Goal: Transaction & Acquisition: Book appointment/travel/reservation

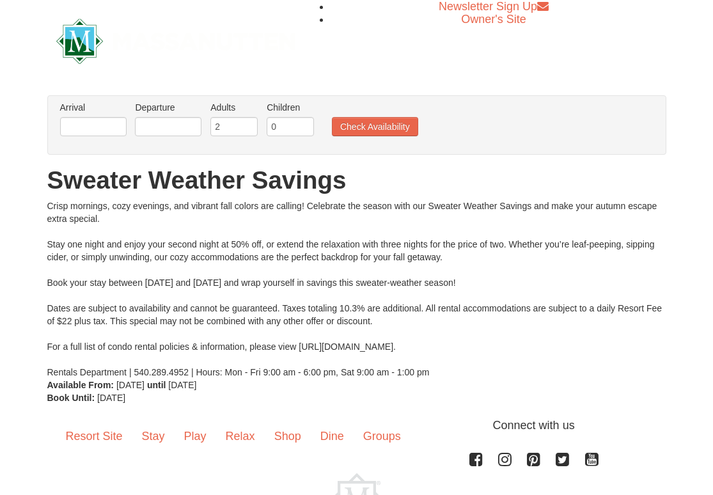
click at [90, 187] on h1 "Sweater Weather Savings" at bounding box center [356, 181] width 619 height 26
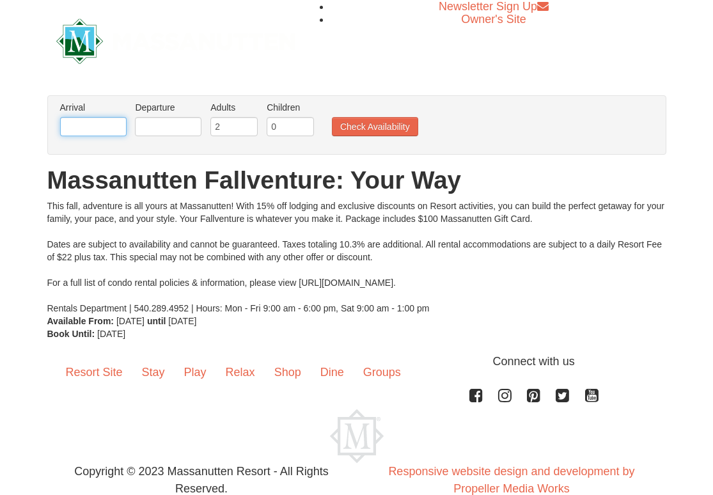
click at [75, 129] on input "text" at bounding box center [93, 126] width 67 height 19
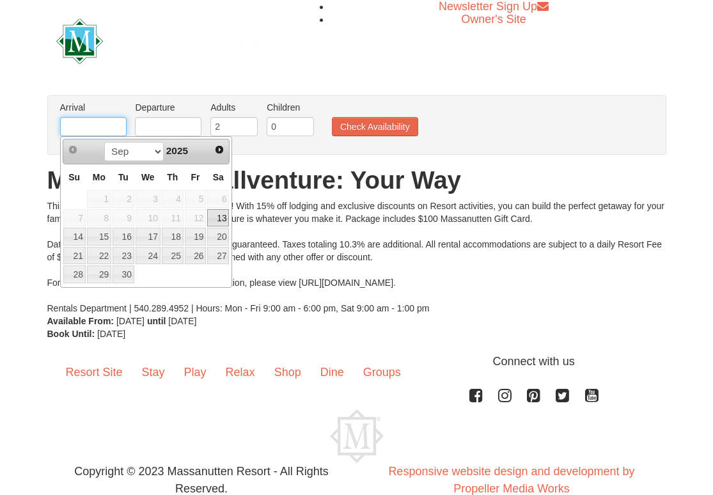
type input "[DATE]"
click at [159, 127] on input "text" at bounding box center [168, 126] width 67 height 19
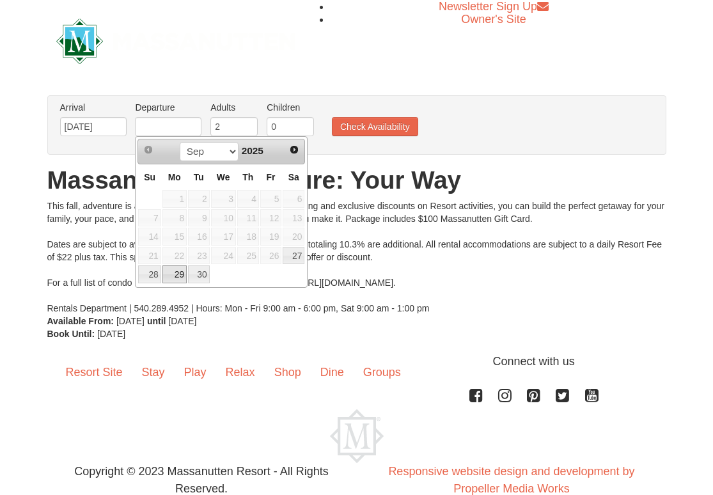
click at [179, 269] on link "29" at bounding box center [174, 274] width 24 height 18
type input "[DATE]"
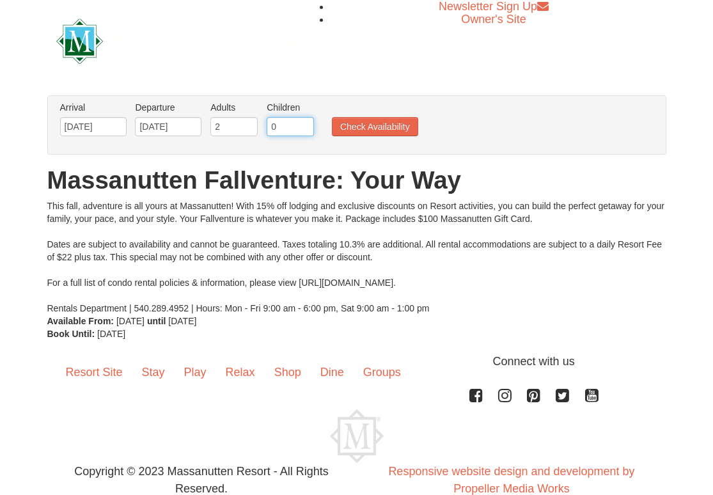
click at [297, 132] on input "0" at bounding box center [290, 126] width 47 height 19
type input "1"
click at [308, 123] on input "1" at bounding box center [290, 126] width 47 height 19
click at [356, 125] on button "Check Availability" at bounding box center [375, 126] width 86 height 19
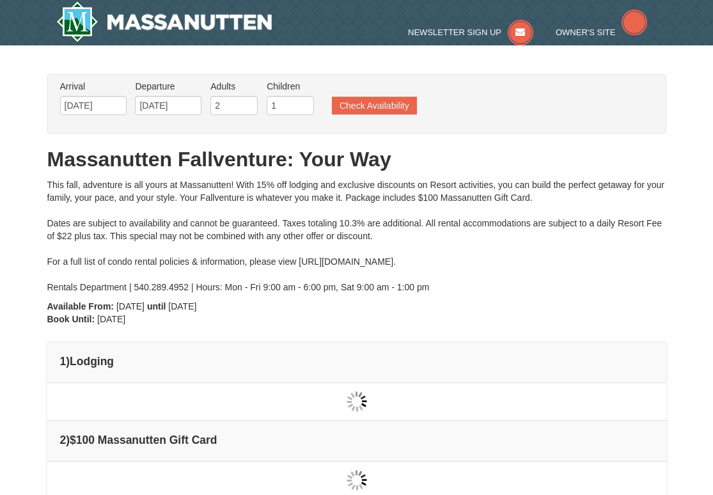
type input "[DATE]"
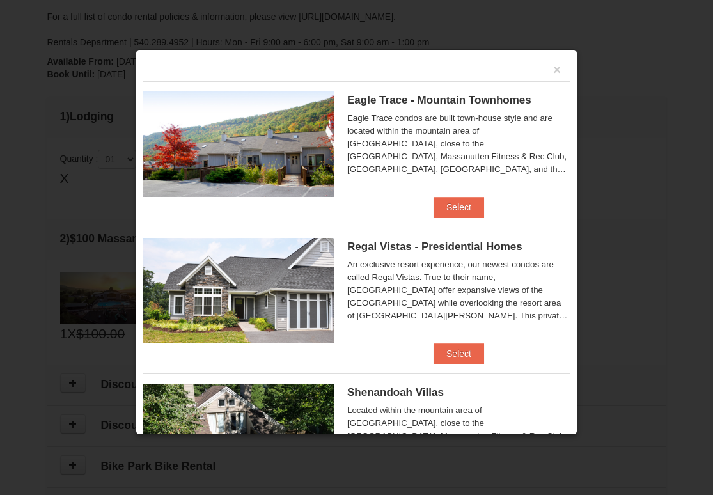
scroll to position [199, 0]
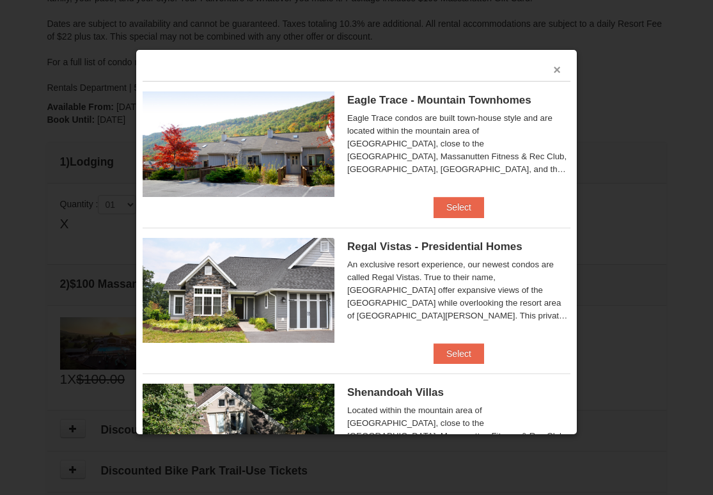
click at [553, 64] on button "×" at bounding box center [557, 69] width 8 height 13
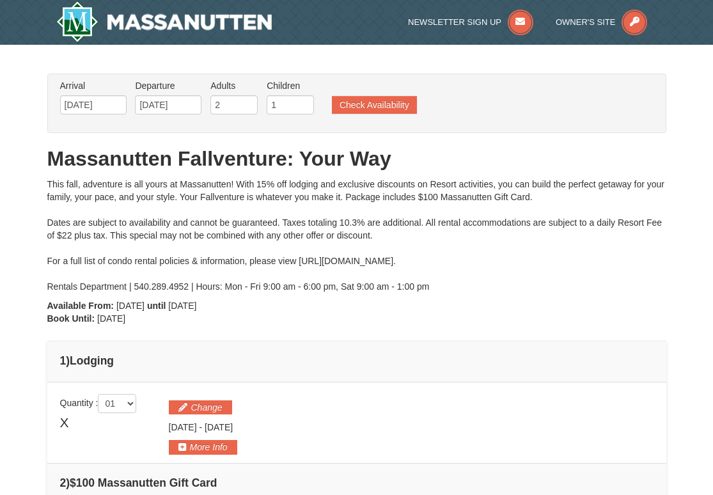
scroll to position [320, 0]
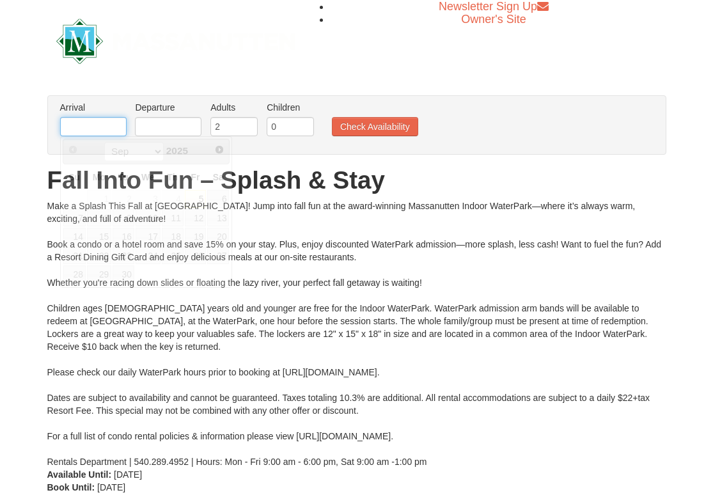
click at [91, 125] on input "text" at bounding box center [93, 126] width 67 height 19
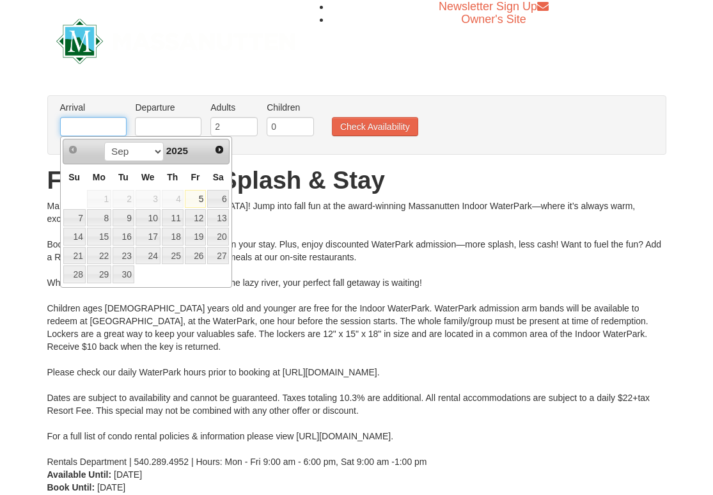
type input "[DATE]"
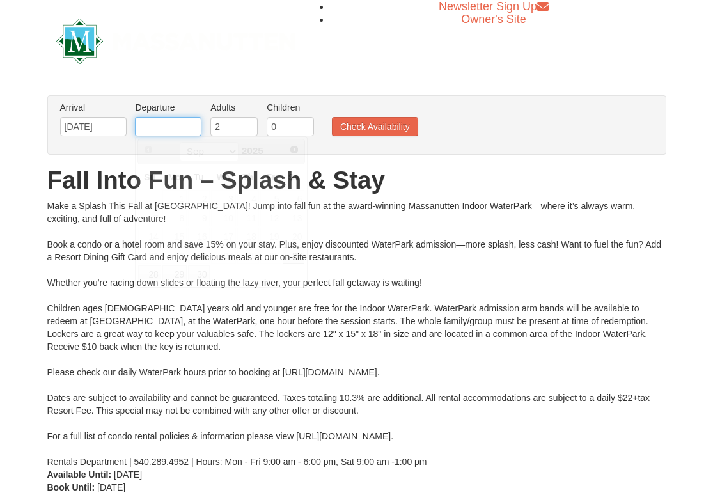
click at [161, 121] on input "text" at bounding box center [168, 126] width 67 height 19
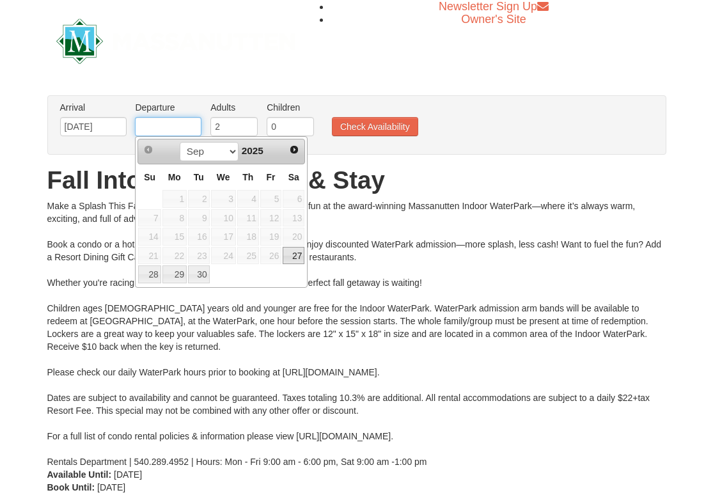
type input "[DATE]"
click at [278, 127] on input "0" at bounding box center [290, 126] width 47 height 19
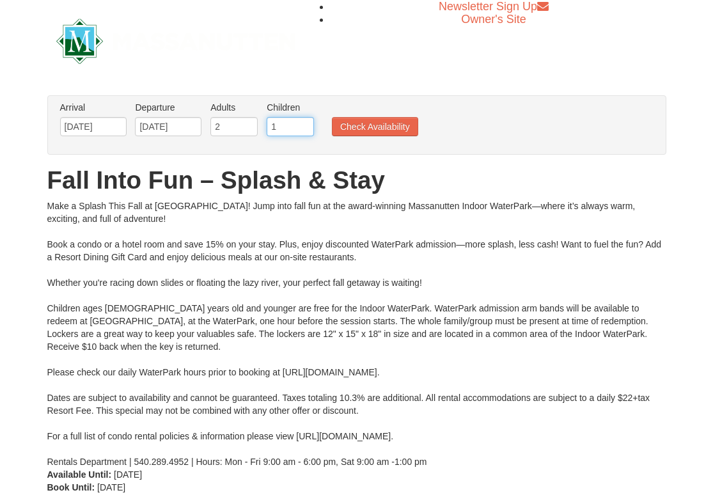
type input "1"
click at [304, 123] on input "1" at bounding box center [290, 126] width 47 height 19
click at [383, 126] on button "Check Availability" at bounding box center [375, 126] width 86 height 19
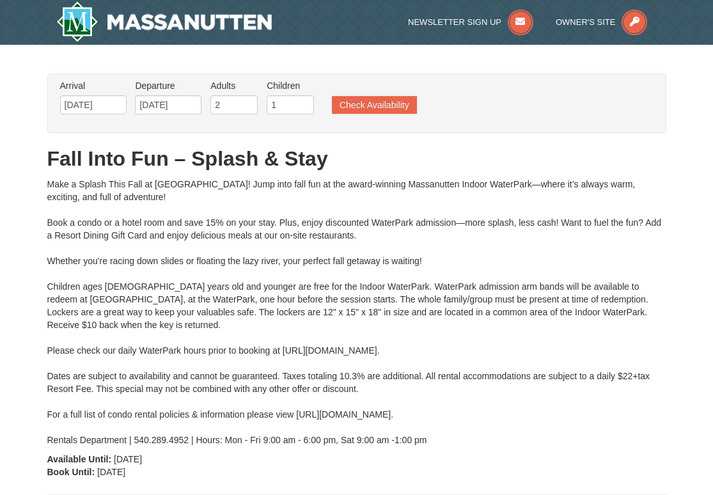
type input "[DATE]"
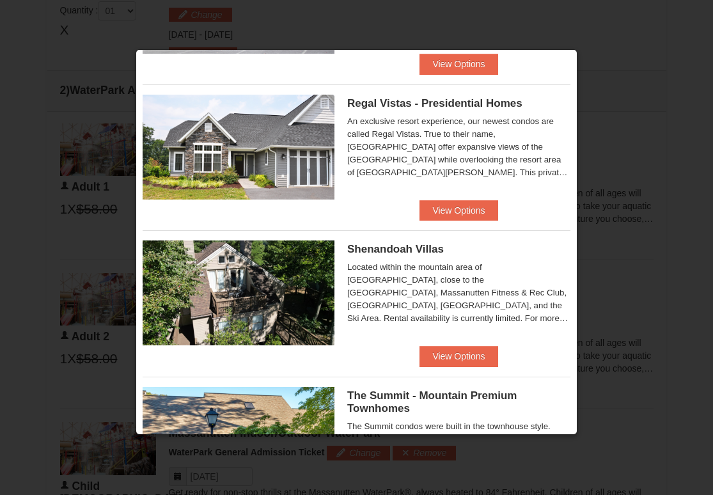
scroll to position [128, 0]
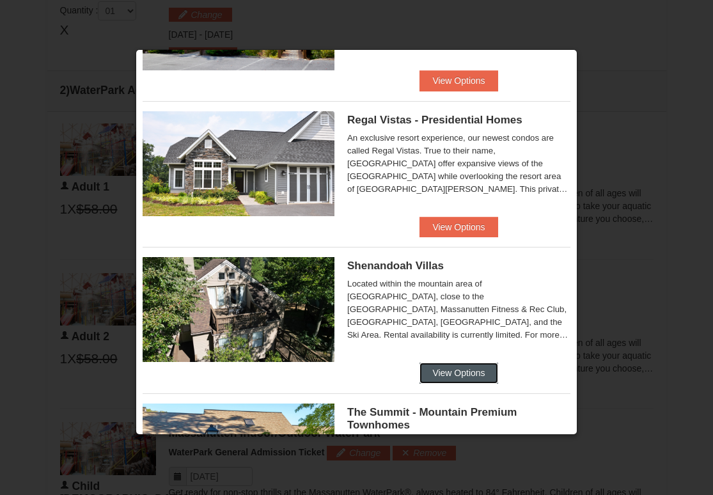
click at [458, 377] on button "View Options" at bounding box center [459, 373] width 78 height 20
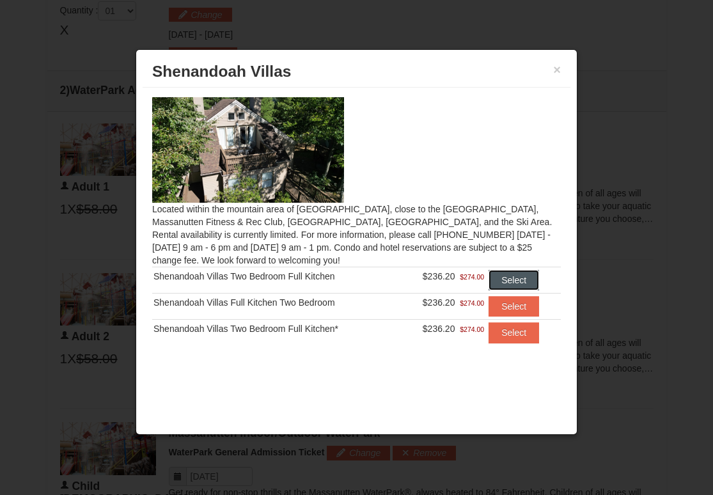
click at [511, 272] on button "Select" at bounding box center [514, 280] width 51 height 20
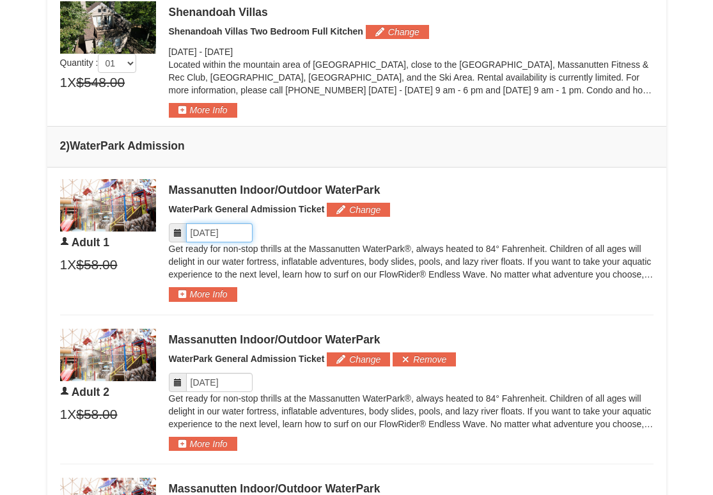
click at [234, 232] on input "Please format dates MM/DD/YYYY" at bounding box center [219, 232] width 67 height 19
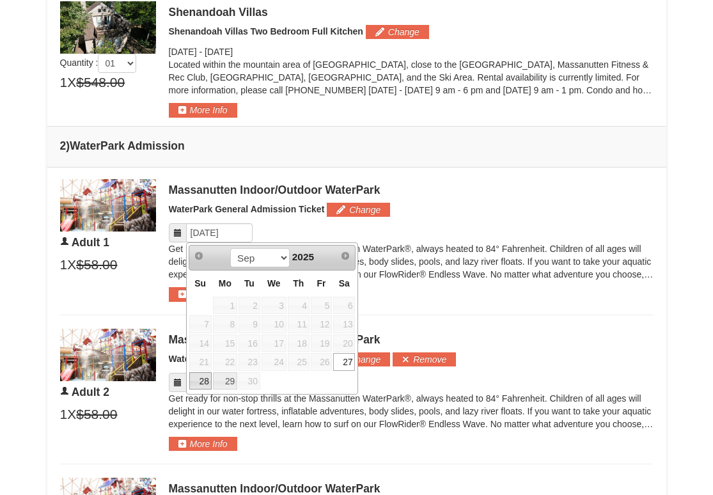
click at [196, 383] on link "28" at bounding box center [200, 381] width 22 height 18
type input "[DATE]"
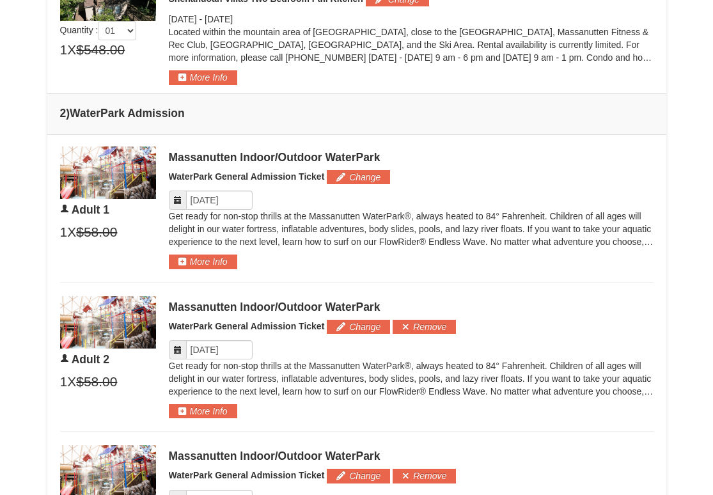
scroll to position [610, 0]
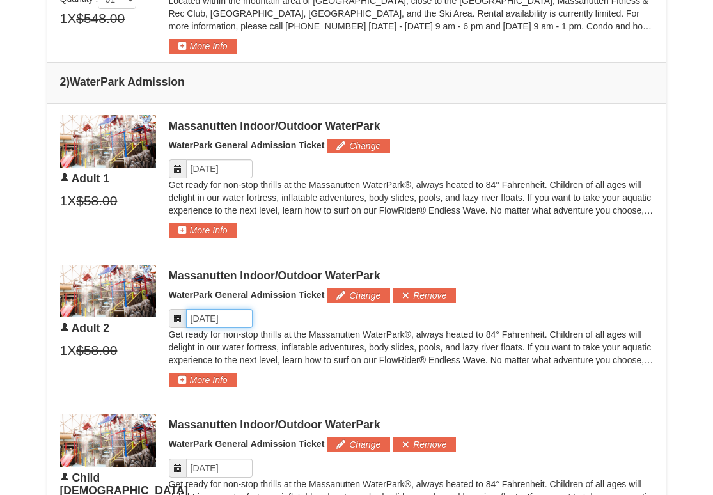
click at [216, 313] on input "Please format dates MM/DD/YYYY" at bounding box center [219, 318] width 67 height 19
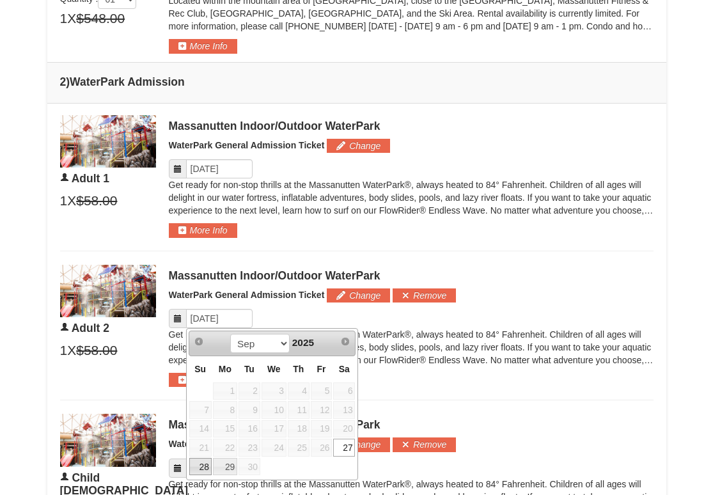
click at [198, 466] on link "28" at bounding box center [200, 467] width 22 height 18
type input "[DATE]"
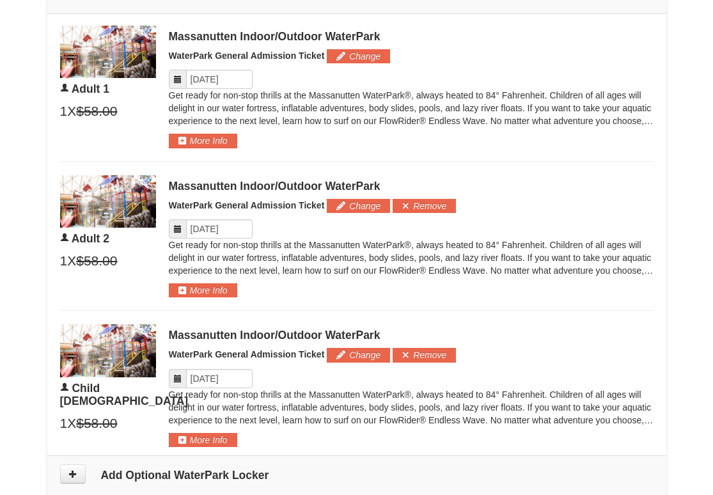
scroll to position [738, 0]
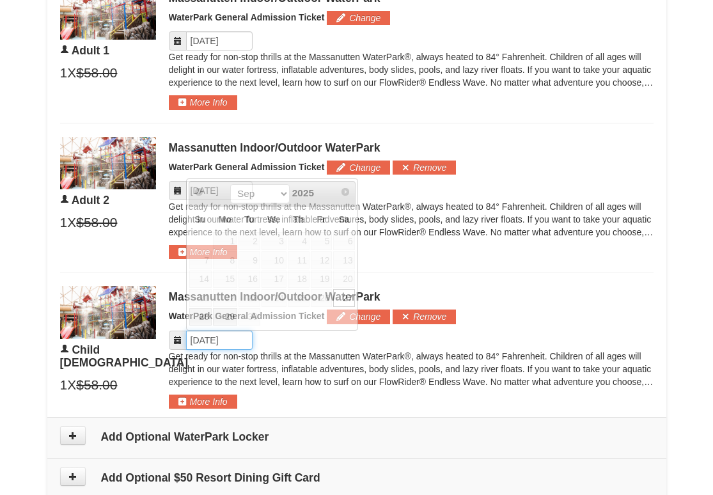
click at [237, 342] on input "Please format dates MM/DD/YYYY" at bounding box center [219, 340] width 67 height 19
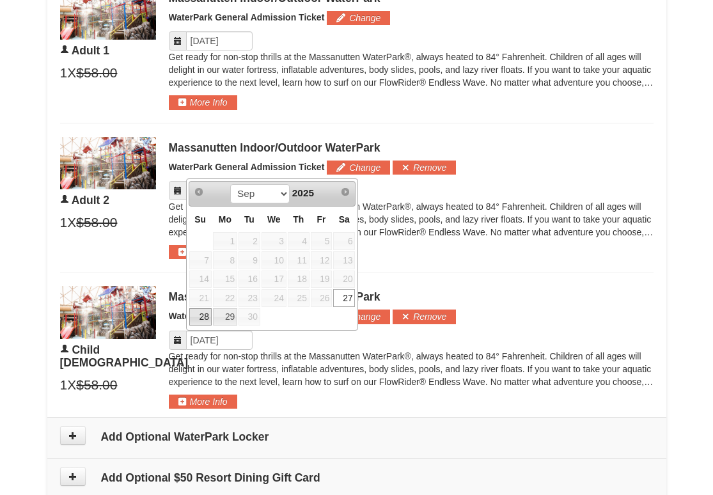
click at [203, 320] on link "28" at bounding box center [200, 317] width 22 height 18
type input "[DATE]"
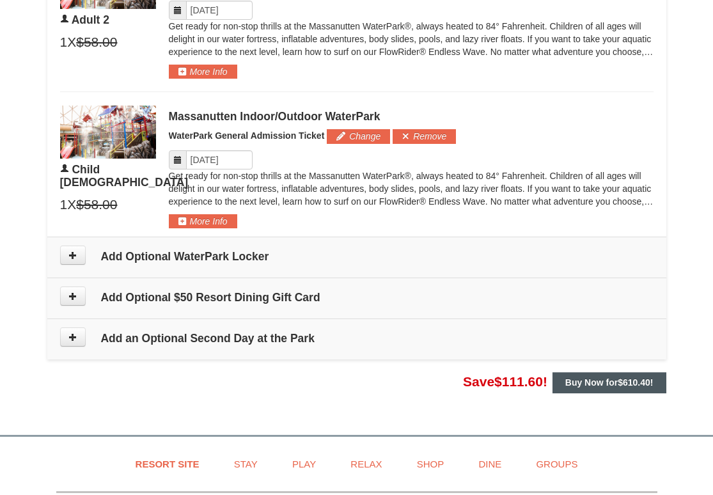
scroll to position [930, 0]
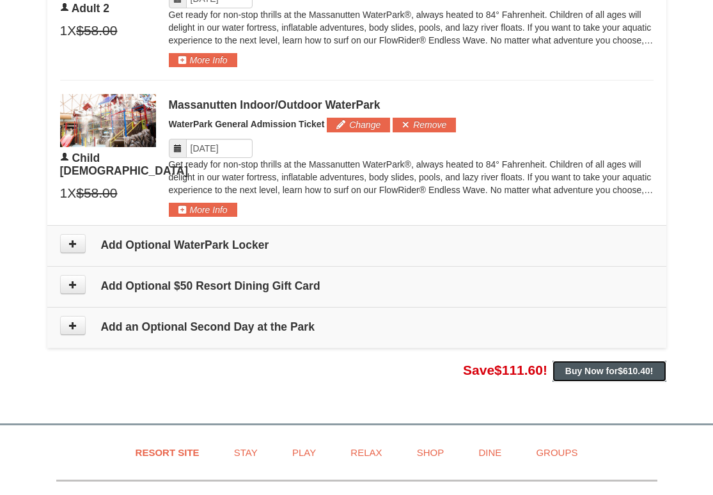
click at [615, 379] on button "Buy Now for $610.40 !" at bounding box center [610, 371] width 114 height 20
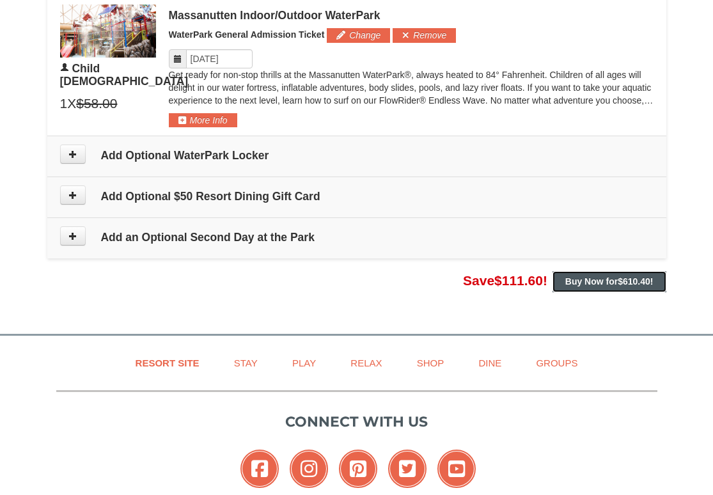
scroll to position [1001, 0]
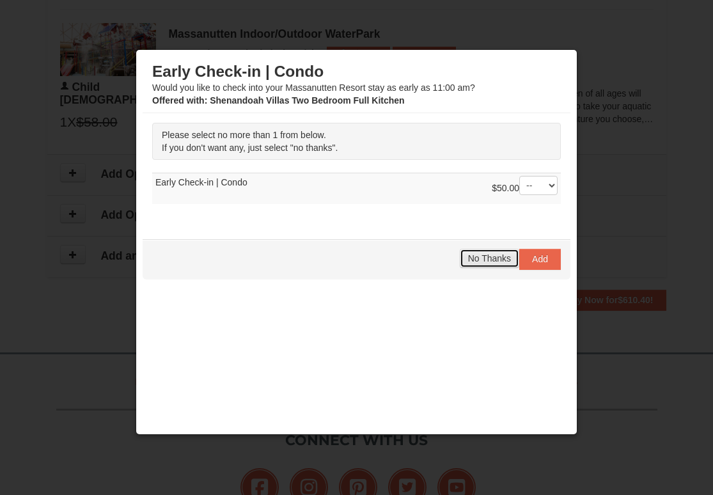
click at [471, 259] on span "No Thanks" at bounding box center [489, 258] width 43 height 10
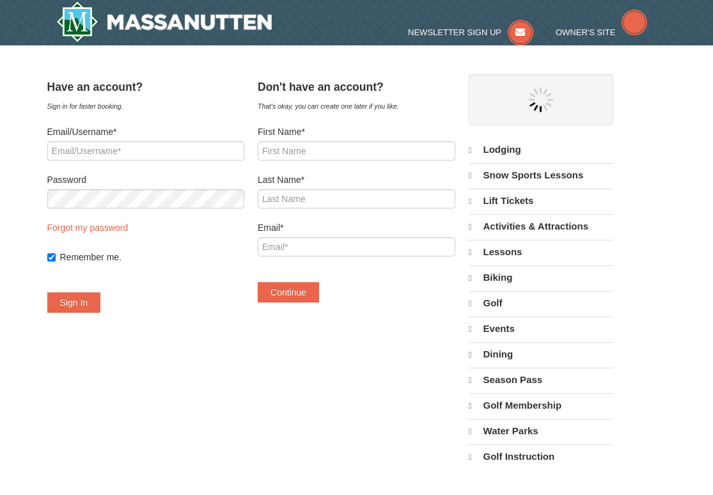
select select "9"
